Goal: Register for event/course

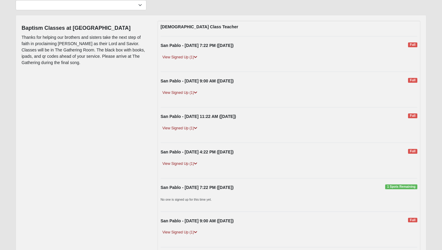
scroll to position [65, 0]
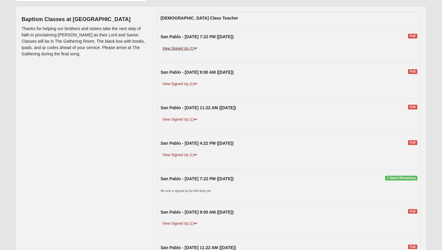
click at [195, 47] on icon at bounding box center [195, 49] width 3 height 4
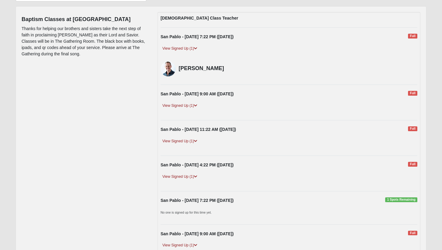
click at [196, 102] on div "San Pablo - [DATE] 9:00 AM ([DATE]) Full View Signed Up (1) [PERSON_NAME]" at bounding box center [289, 102] width 266 height 23
click at [196, 107] on icon at bounding box center [195, 106] width 3 height 4
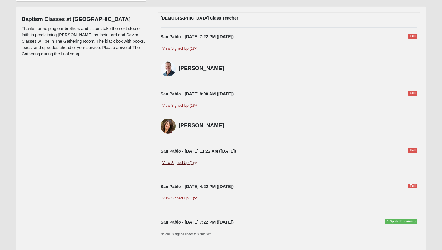
click at [196, 161] on icon at bounding box center [195, 163] width 3 height 4
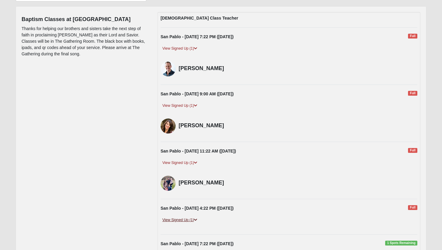
click at [195, 220] on icon at bounding box center [195, 220] width 3 height 4
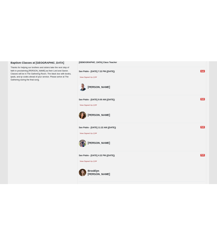
scroll to position [80, 0]
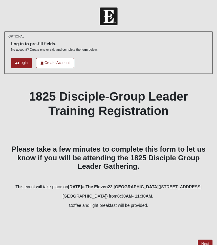
scroll to position [8, 0]
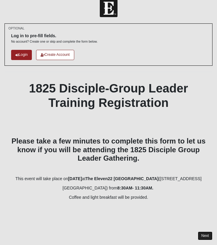
click at [202, 236] on link "Next" at bounding box center [205, 236] width 15 height 9
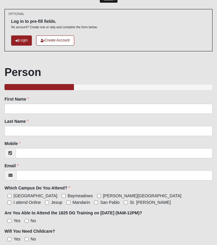
scroll to position [67, 0]
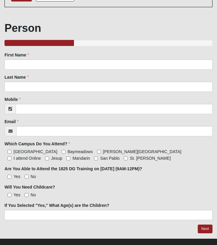
scroll to position [8, 0]
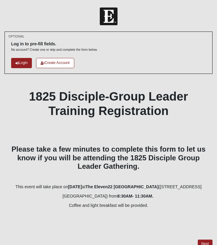
scroll to position [24, 0]
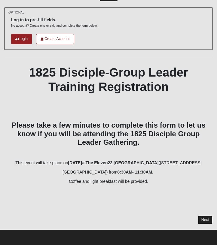
click at [203, 220] on link "Next" at bounding box center [205, 220] width 15 height 9
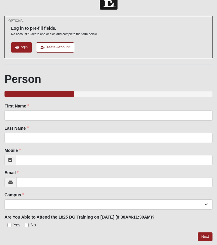
scroll to position [32, 0]
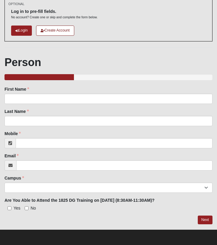
scroll to position [24, 0]
